Goal: Information Seeking & Learning: Learn about a topic

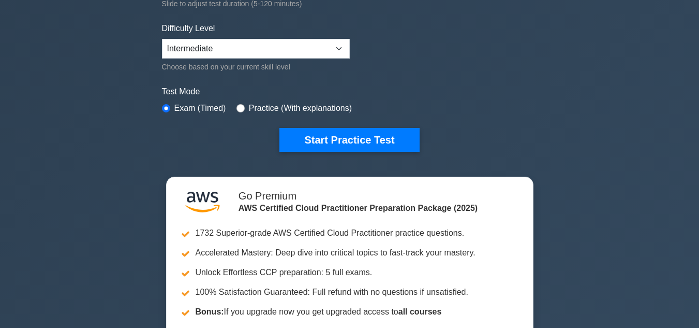
scroll to position [234, 0]
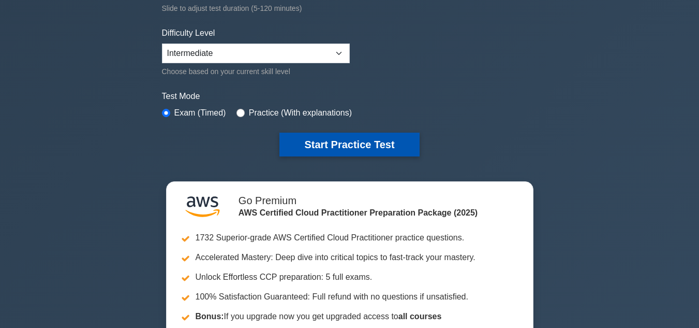
click at [358, 145] on button "Start Practice Test" at bounding box center [350, 145] width 140 height 24
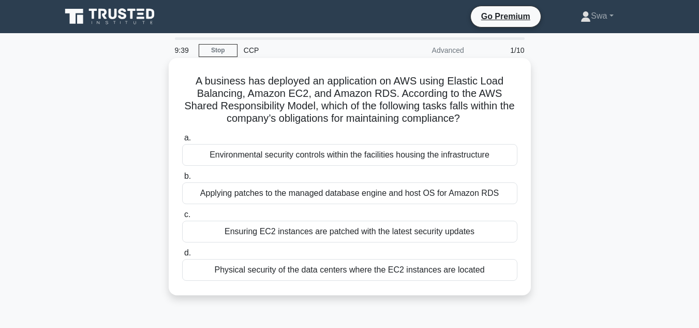
click at [377, 236] on div "Ensuring EC2 instances are patched with the latest security updates" at bounding box center [349, 232] width 335 height 22
click at [182, 218] on input "c. Ensuring EC2 instances are patched with the latest security updates" at bounding box center [182, 214] width 0 height 7
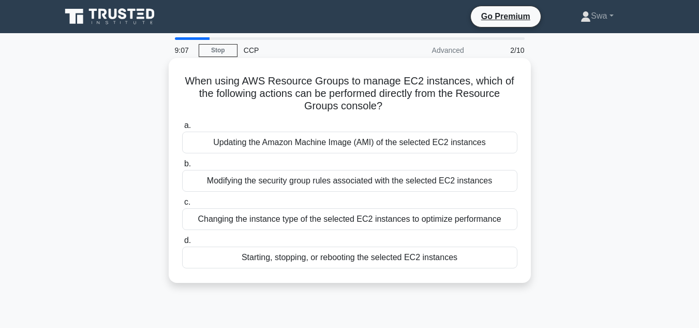
click at [429, 150] on div "Updating the Amazon Machine Image (AMI) of the selected EC2 instances" at bounding box center [349, 142] width 335 height 22
click at [182, 129] on input "a. Updating the Amazon Machine Image (AMI) of the selected EC2 instances" at bounding box center [182, 125] width 0 height 7
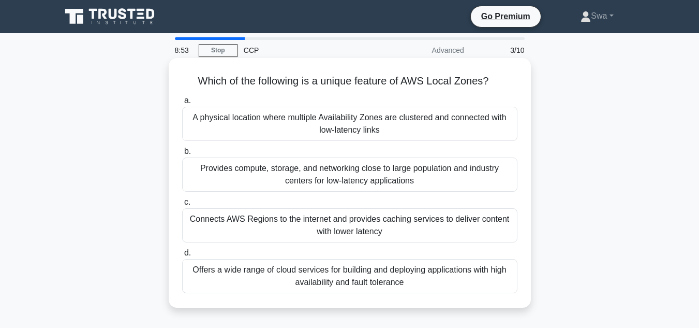
click at [396, 223] on div "Connects AWS Regions to the internet and provides caching services to deliver c…" at bounding box center [349, 225] width 335 height 34
click at [182, 206] on input "c. Connects AWS Regions to the internet and provides caching services to delive…" at bounding box center [182, 202] width 0 height 7
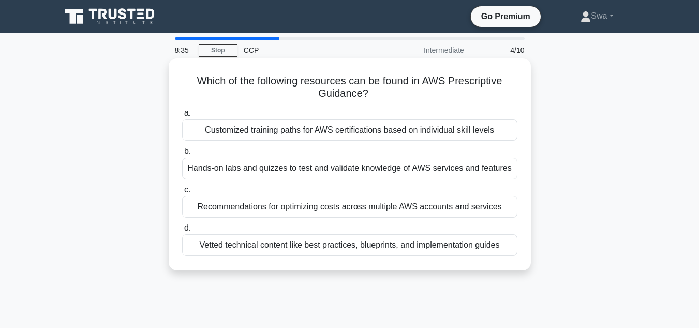
click at [390, 172] on div "Hands-on labs and quizzes to test and validate knowledge of AWS services and fe…" at bounding box center [349, 168] width 335 height 22
click at [182, 155] on input "b. Hands-on labs and quizzes to test and validate knowledge of AWS services and…" at bounding box center [182, 151] width 0 height 7
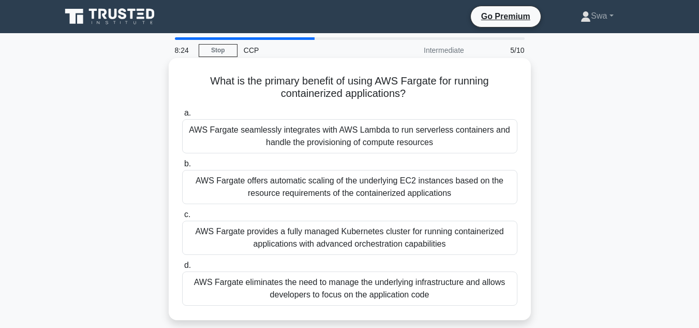
click at [403, 129] on div "AWS Fargate seamlessly integrates with AWS Lambda to run serverless containers …" at bounding box center [349, 136] width 335 height 34
click at [182, 116] on input "a. AWS Fargate seamlessly integrates with AWS Lambda to run serverless containe…" at bounding box center [182, 113] width 0 height 7
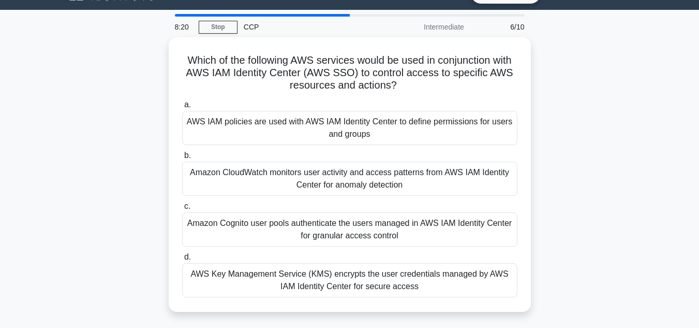
scroll to position [30, 0]
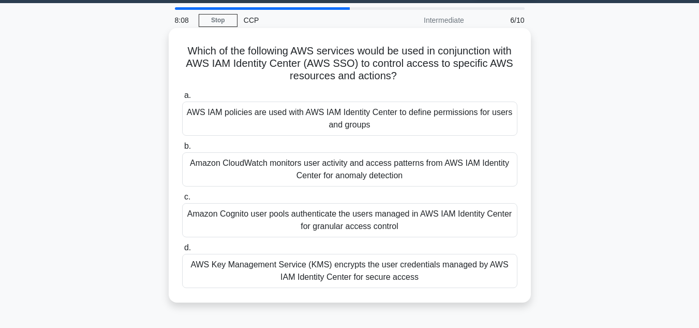
click at [497, 120] on div "AWS IAM policies are used with AWS IAM Identity Center to define permissions fo…" at bounding box center [349, 118] width 335 height 34
click at [182, 99] on input "a. AWS IAM policies are used with AWS IAM Identity Center to define permissions…" at bounding box center [182, 95] width 0 height 7
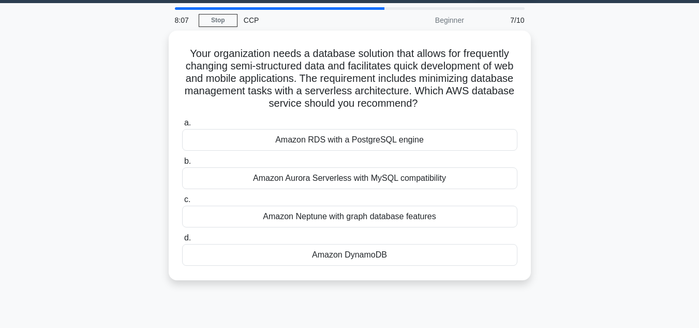
scroll to position [0, 0]
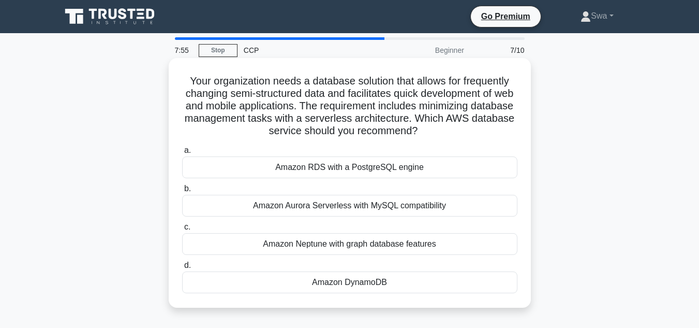
click at [431, 172] on div "Amazon RDS with a PostgreSQL engine" at bounding box center [349, 167] width 335 height 22
click at [182, 154] on input "a. Amazon RDS with a PostgreSQL engine" at bounding box center [182, 150] width 0 height 7
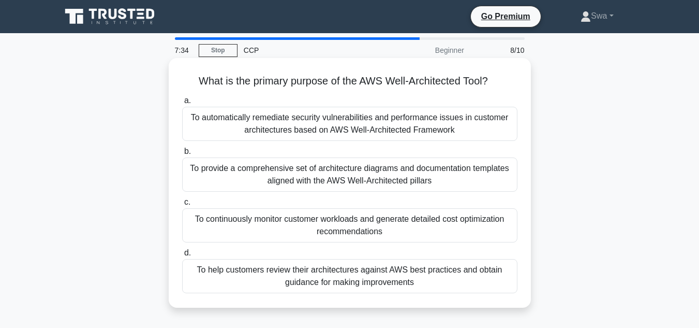
click at [384, 275] on div "To help customers review their architectures against AWS best practices and obt…" at bounding box center [349, 276] width 335 height 34
click at [182, 256] on input "d. To help customers review their architectures against AWS best practices and …" at bounding box center [182, 253] width 0 height 7
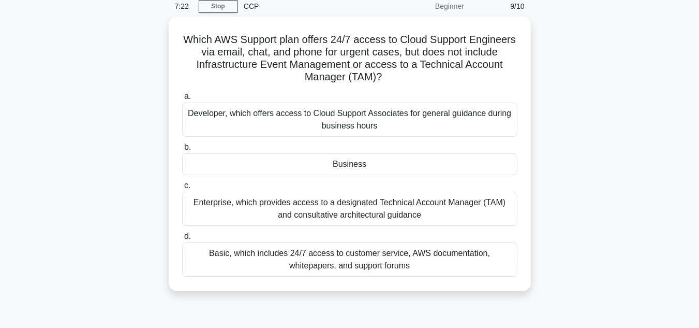
scroll to position [46, 0]
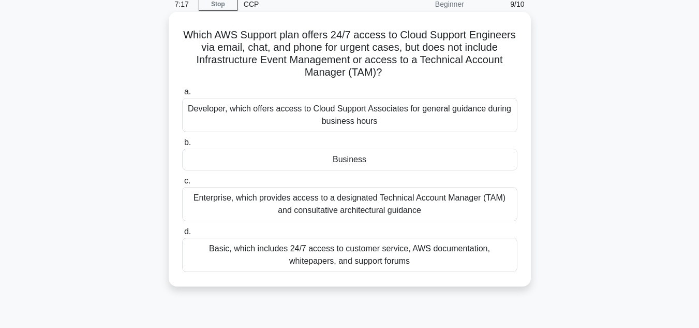
click at [433, 250] on div "Basic, which includes 24/7 access to customer service, AWS documentation, white…" at bounding box center [349, 255] width 335 height 34
click at [182, 235] on input "d. Basic, which includes 24/7 access to customer service, AWS documentation, wh…" at bounding box center [182, 231] width 0 height 7
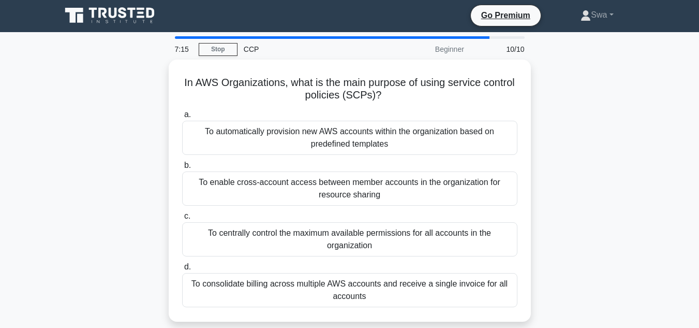
scroll to position [0, 0]
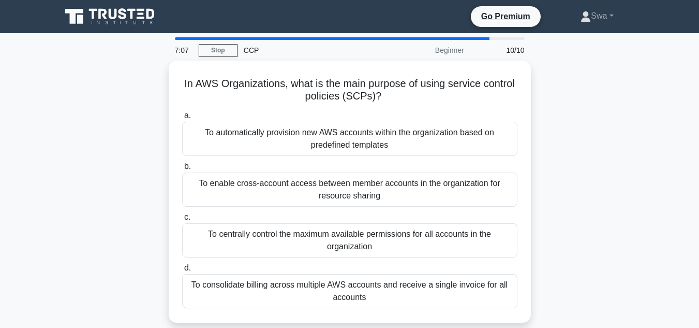
click at [433, 250] on div "To centrally control the maximum available permissions for all accounts in the …" at bounding box center [349, 240] width 335 height 34
click at [182, 221] on input "c. To centrally control the maximum available permissions for all accounts in t…" at bounding box center [182, 217] width 0 height 7
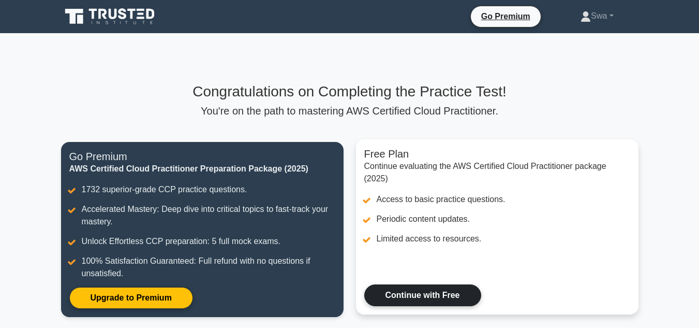
click at [430, 289] on link "Continue with Free" at bounding box center [422, 295] width 117 height 22
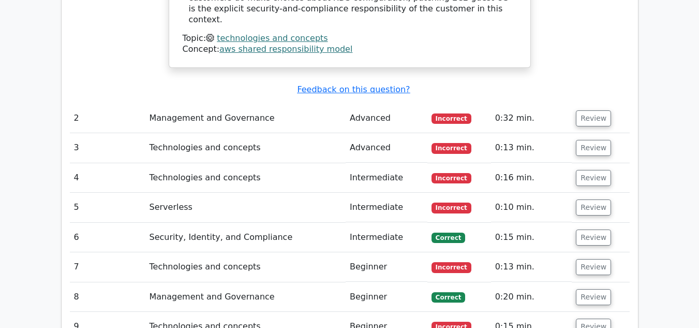
scroll to position [1156, 0]
click at [585, 111] on button "Review" at bounding box center [593, 119] width 35 height 16
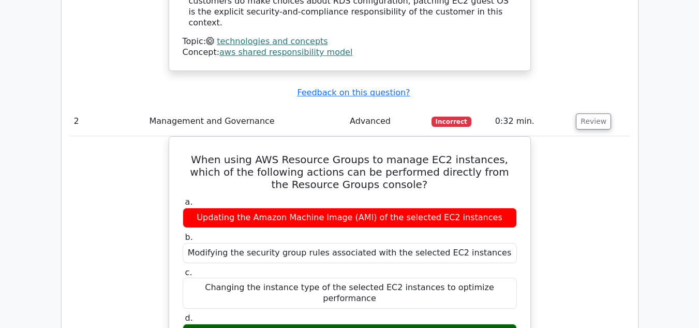
scroll to position [1443, 0]
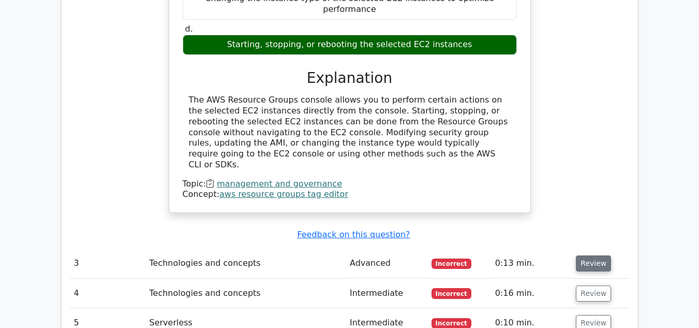
click at [583, 255] on button "Review" at bounding box center [593, 263] width 35 height 16
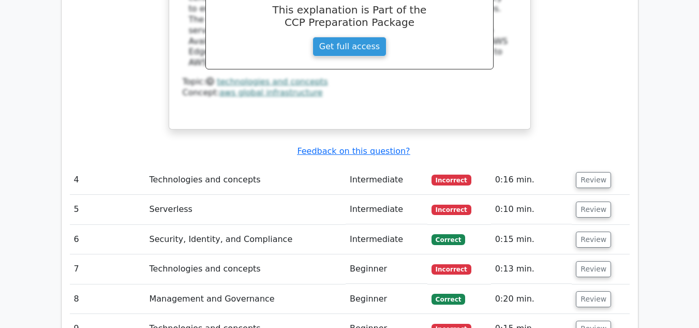
scroll to position [2016, 0]
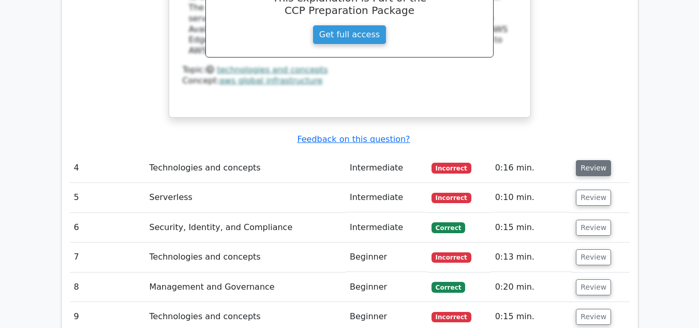
click at [598, 160] on button "Review" at bounding box center [593, 168] width 35 height 16
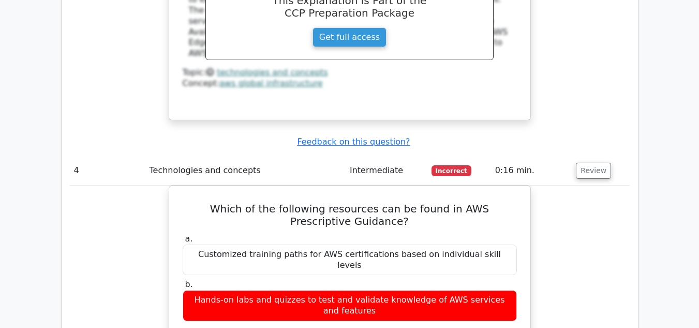
scroll to position [2302, 0]
